Goal: Navigation & Orientation: Understand site structure

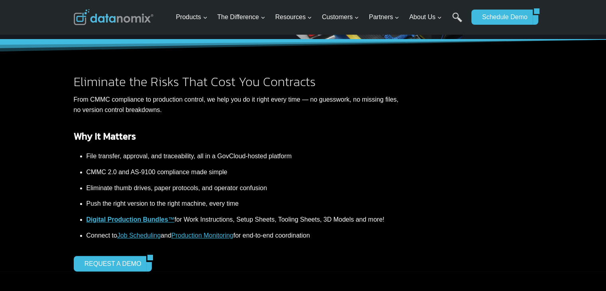
scroll to position [199, 0]
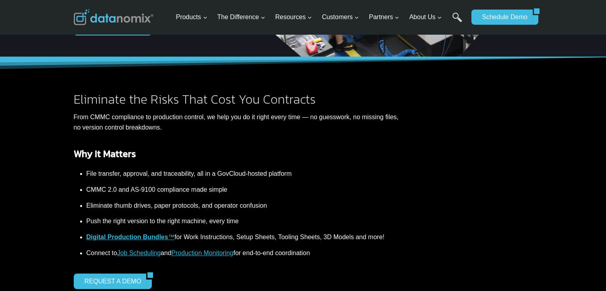
click at [100, 18] on img at bounding box center [114, 17] width 80 height 16
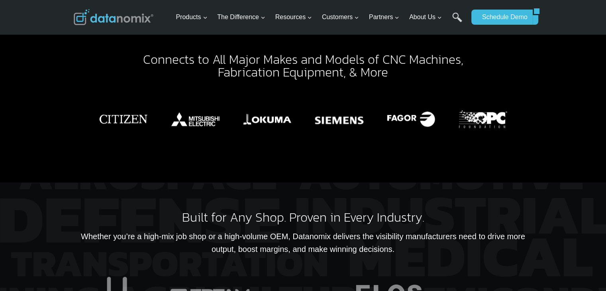
scroll to position [1561, 0]
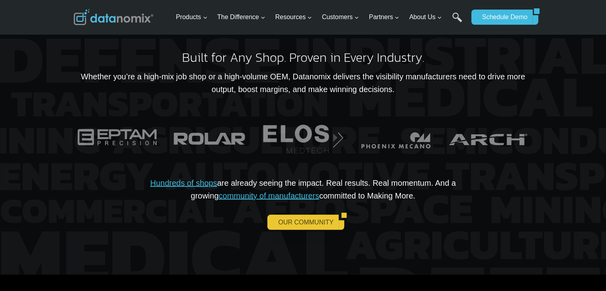
click at [317, 215] on link "OUR COMMUNITY" at bounding box center [302, 222] width 71 height 15
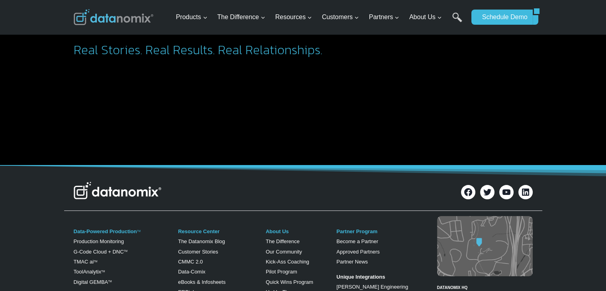
scroll to position [120, 0]
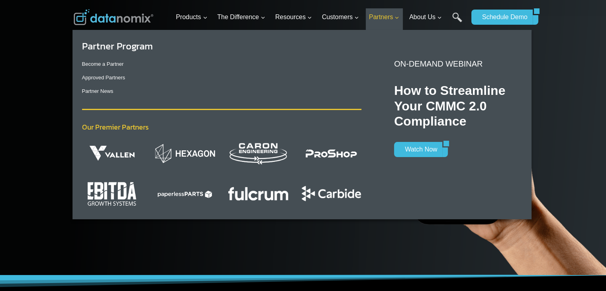
click at [384, 20] on span "Partners Expand" at bounding box center [384, 17] width 30 height 10
